Goal: Information Seeking & Learning: Learn about a topic

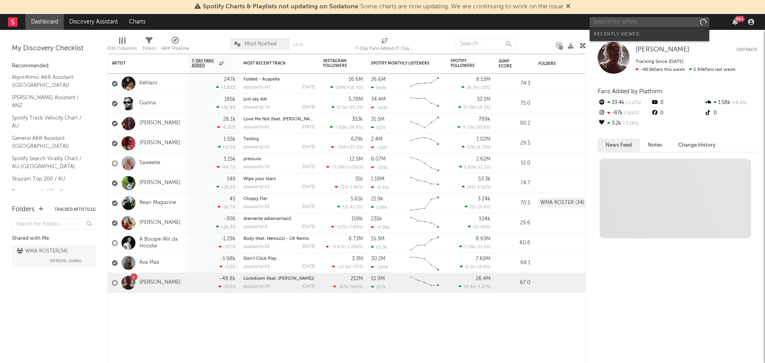
click at [651, 24] on input "text" at bounding box center [650, 22] width 120 height 10
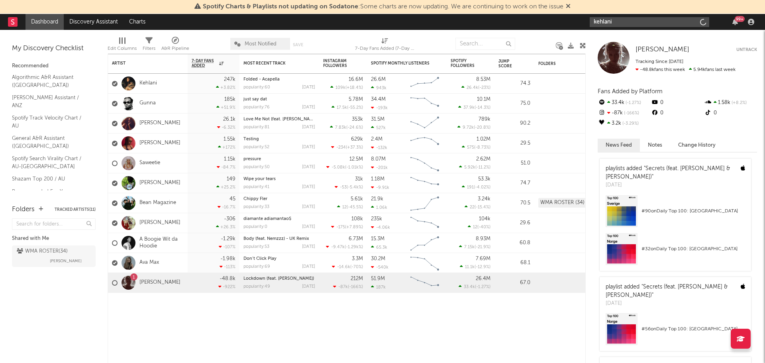
type input "kehlani"
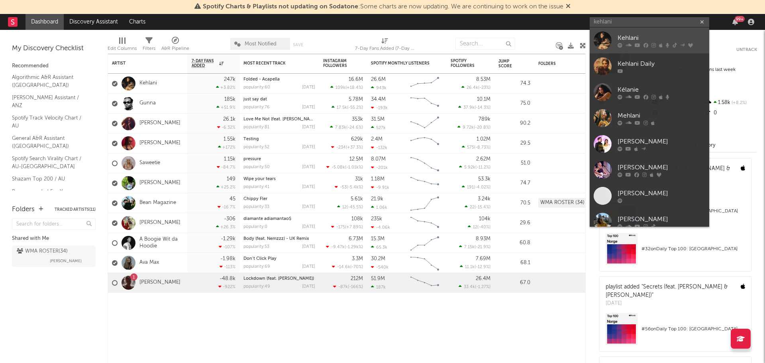
click at [648, 35] on div "Kehlani" at bounding box center [661, 38] width 88 height 10
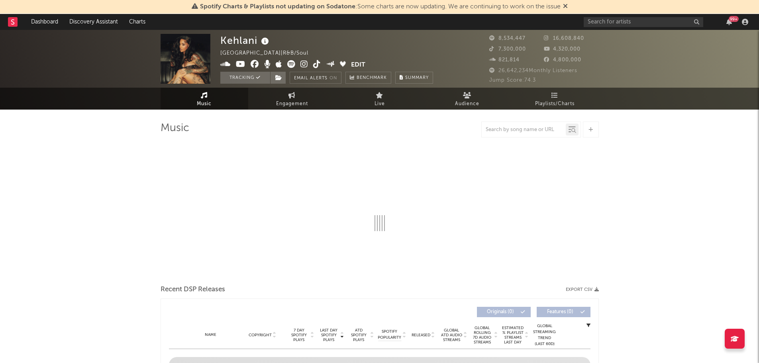
select select "6m"
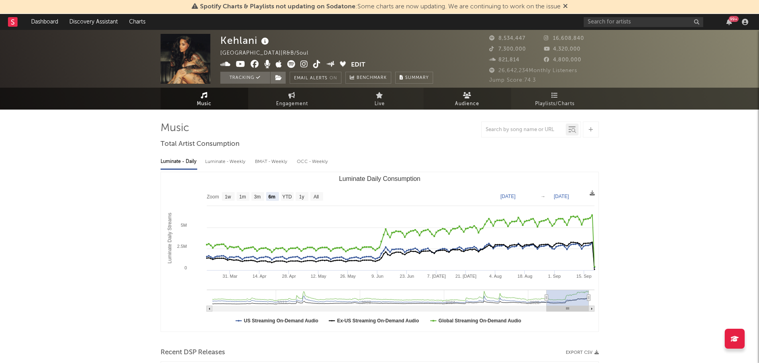
click at [473, 104] on span "Audience" at bounding box center [467, 104] width 24 height 10
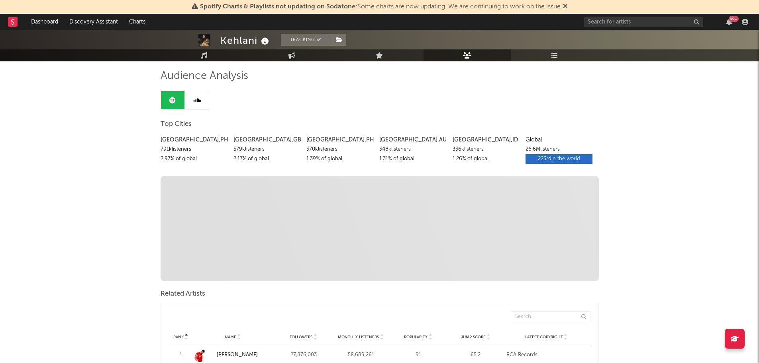
scroll to position [51, 0]
